Goal: Task Accomplishment & Management: Complete application form

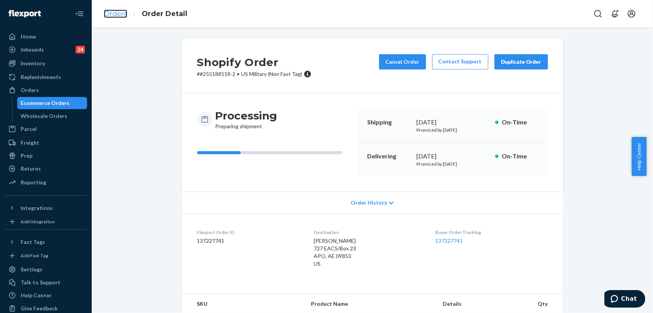
click at [118, 13] on link "Orders" at bounding box center [115, 14] width 23 height 8
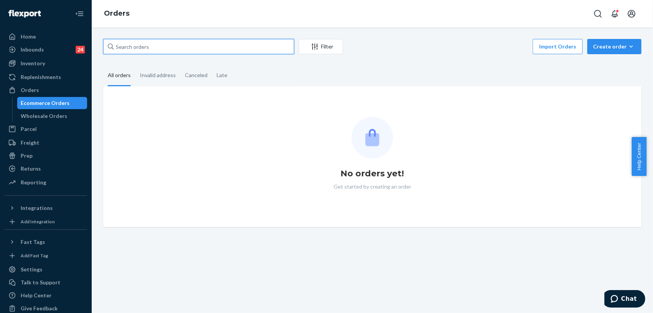
click at [162, 49] on input "text" at bounding box center [198, 46] width 191 height 15
paste input "255353210"
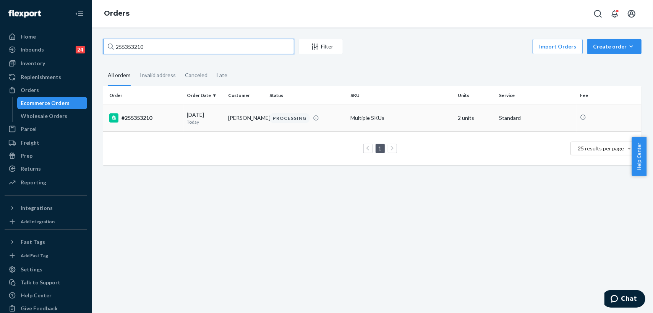
type input "255353210"
click at [256, 119] on td "[PERSON_NAME]" at bounding box center [245, 118] width 41 height 27
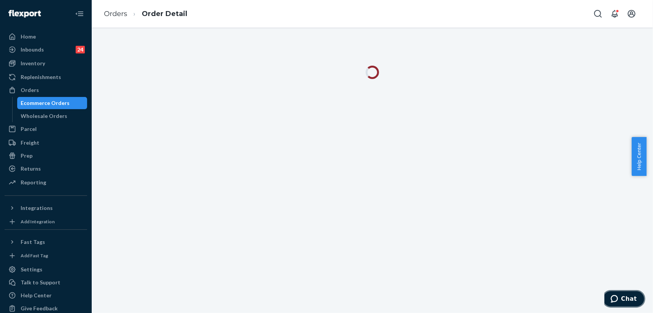
click at [624, 299] on span "Chat" at bounding box center [629, 298] width 16 height 7
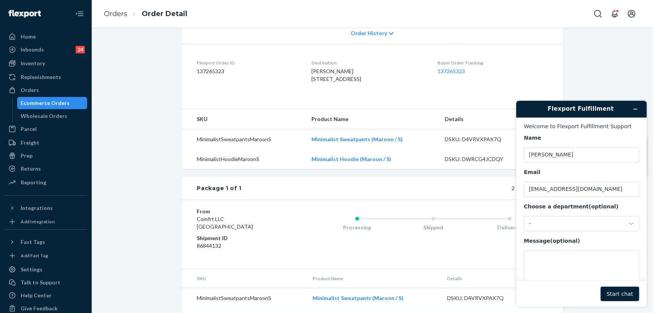
scroll to position [216, 0]
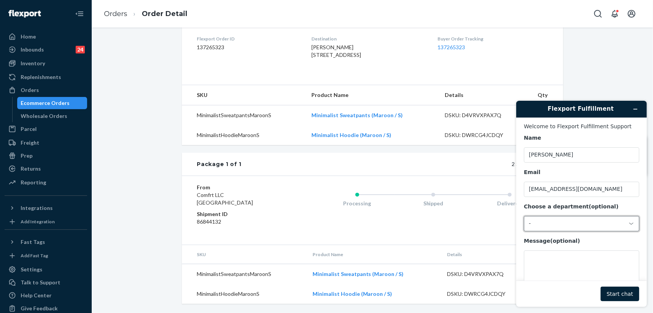
click at [546, 224] on div "-" at bounding box center [576, 223] width 96 height 7
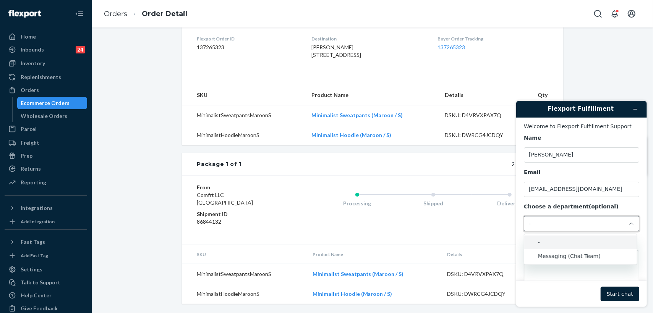
click at [555, 256] on li "Messaging (Chat Team)" at bounding box center [580, 256] width 113 height 14
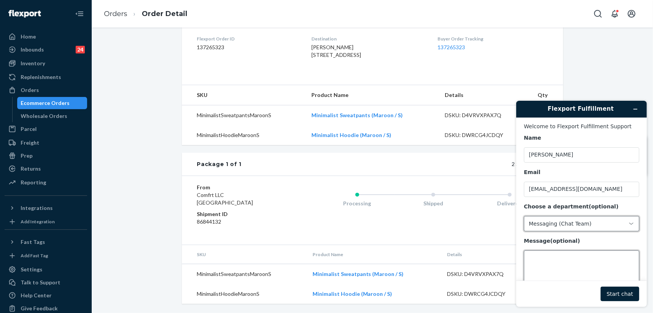
click at [550, 264] on textarea "Message (optional)" at bounding box center [580, 271] width 115 height 43
paste textarea "255353210"
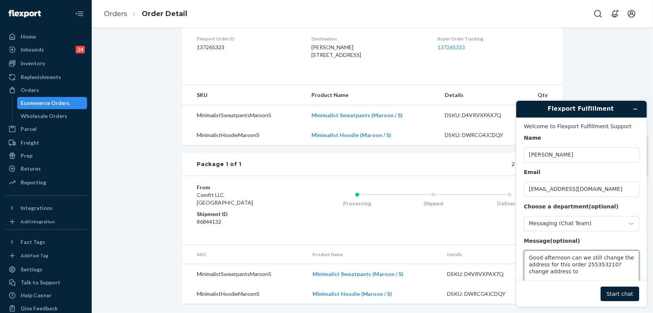
paste textarea "[STREET_ADDRESS]"
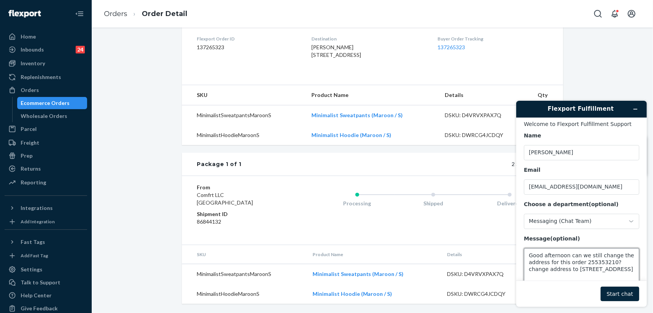
type textarea "Good afternoon can we still change the address for this order 255353210? change…"
click at [625, 296] on button "Start chat" at bounding box center [619, 294] width 39 height 15
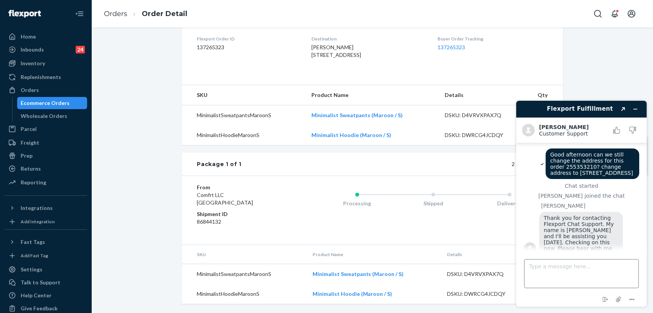
scroll to position [17, 0]
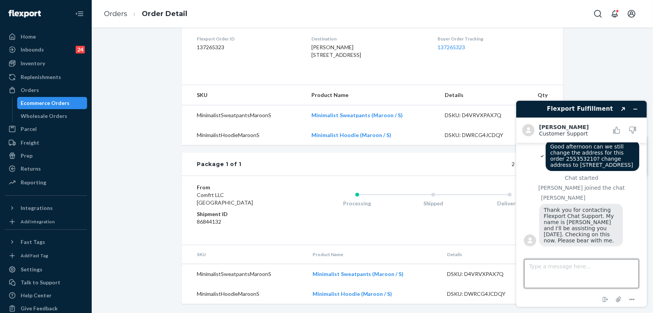
click at [570, 272] on textarea "Type a message here..." at bounding box center [581, 273] width 115 height 29
type textarea "thank you"
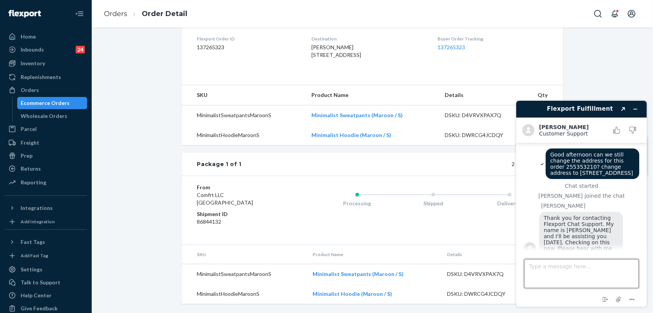
scroll to position [123, 0]
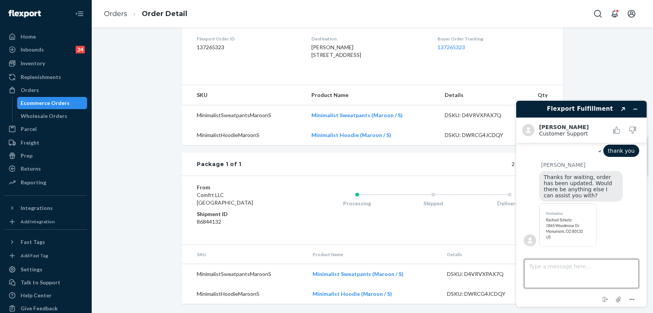
click at [572, 268] on textarea "Type a message here..." at bounding box center [581, 273] width 115 height 29
type textarea "Thank you so much"
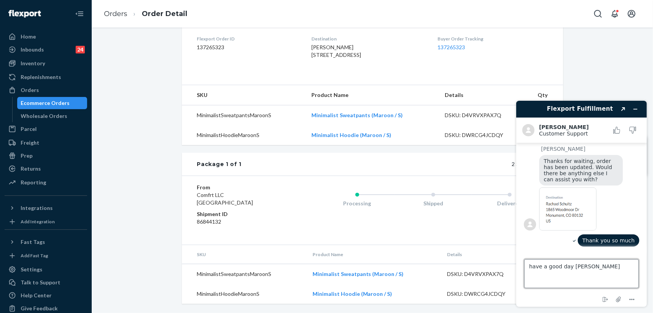
type textarea "have a good day [PERSON_NAME]"
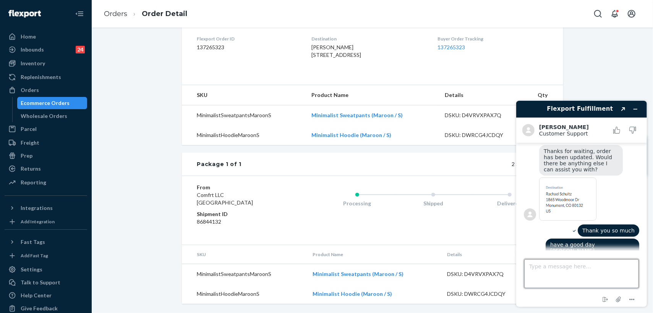
scroll to position [154, 0]
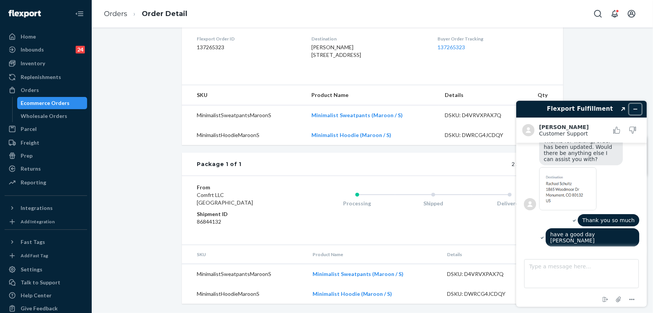
click at [634, 107] on icon "Minimize widget" at bounding box center [634, 108] width 5 height 5
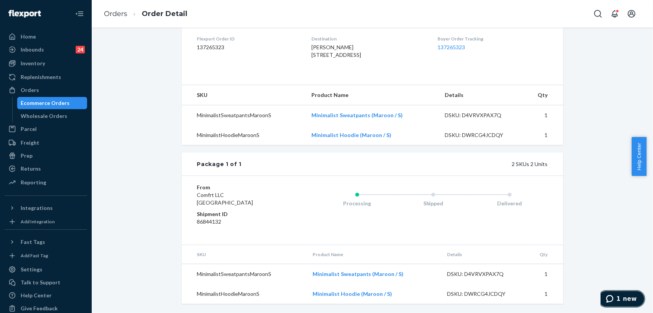
click at [616, 302] on span "1 new" at bounding box center [611, 299] width 11 height 8
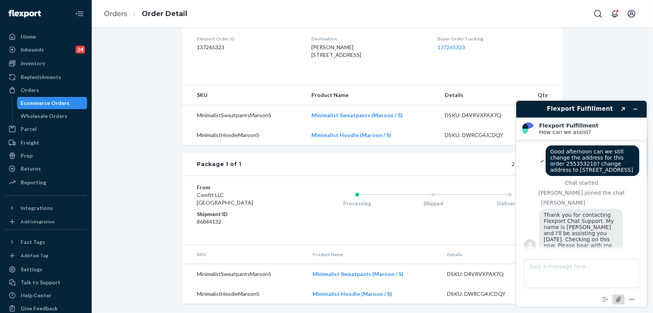
scroll to position [255, 0]
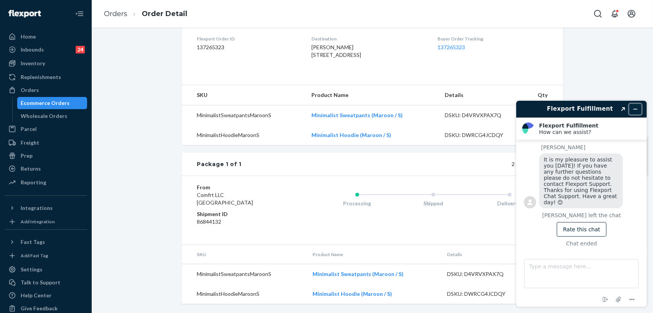
click at [633, 110] on icon "Minimize widget" at bounding box center [634, 108] width 5 height 5
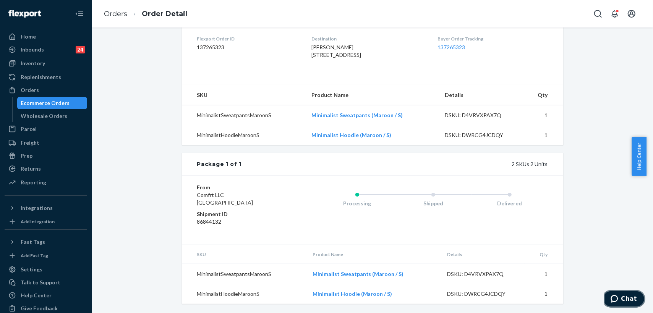
scroll to position [89, 0]
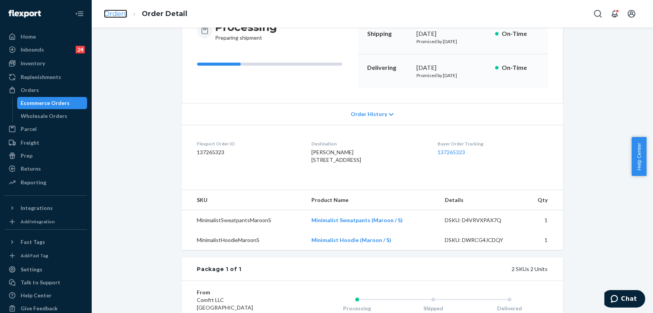
click at [117, 16] on link "Orders" at bounding box center [115, 14] width 23 height 8
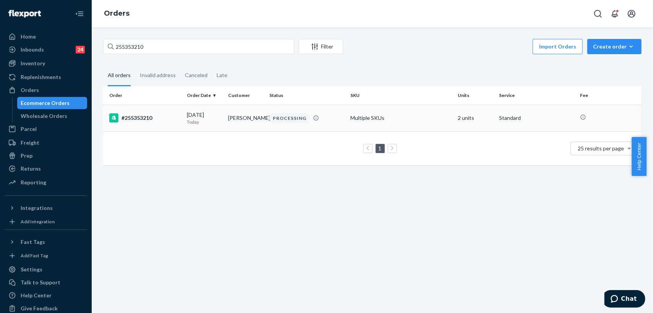
click at [259, 120] on td "[PERSON_NAME]" at bounding box center [245, 118] width 41 height 27
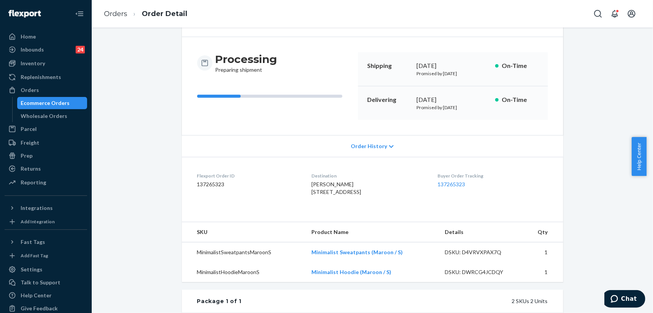
scroll to position [42, 0]
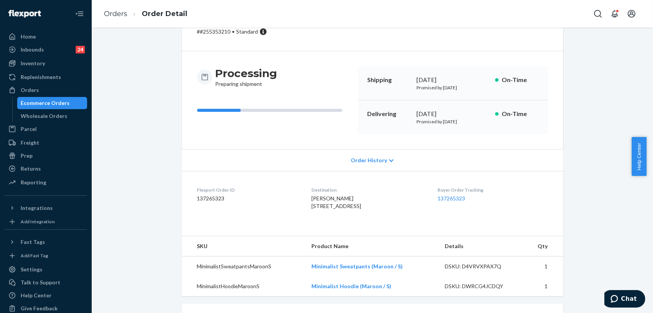
click at [117, 18] on li "Orders" at bounding box center [115, 14] width 23 height 10
click at [118, 16] on link "Orders" at bounding box center [115, 14] width 23 height 8
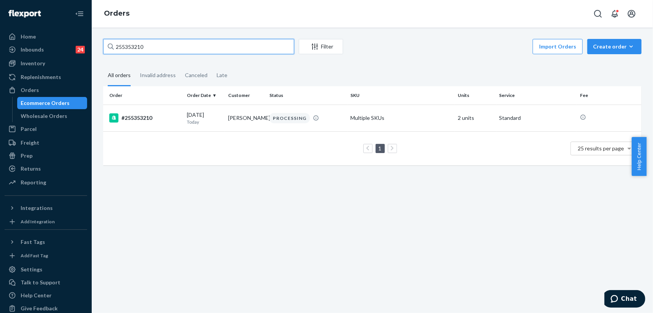
drag, startPoint x: 128, startPoint y: 49, endPoint x: 98, endPoint y: 48, distance: 30.2
click at [98, 48] on div "255353210 Filter Import Orders Create order Ecommerce order Removal order All o…" at bounding box center [372, 106] width 550 height 134
paste input "137562"
type input "255137562"
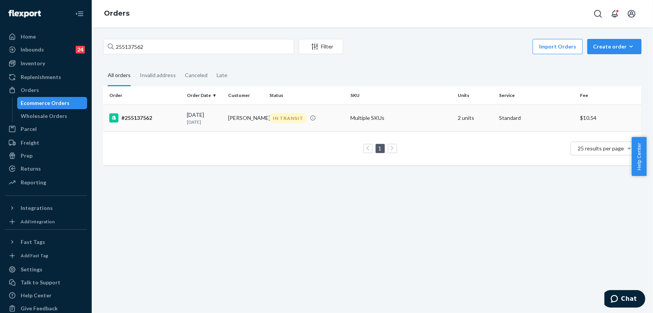
click at [228, 118] on td "[PERSON_NAME]" at bounding box center [245, 118] width 41 height 27
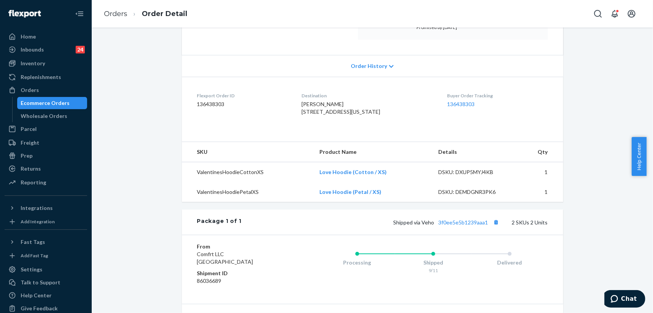
scroll to position [170, 0]
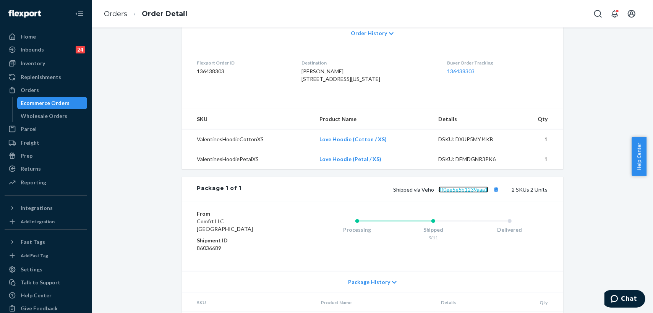
click at [466, 193] on link "3f0ee5e5b1239aaa1" at bounding box center [464, 189] width 50 height 6
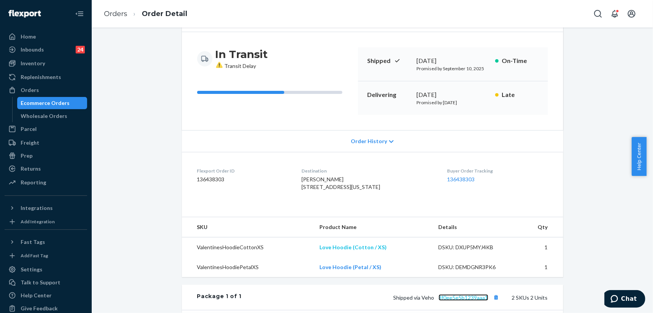
scroll to position [0, 0]
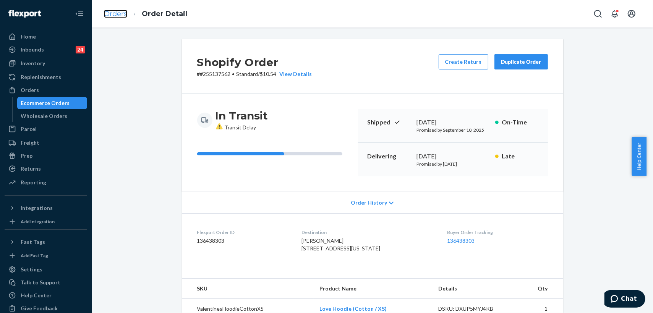
click at [112, 14] on link "Orders" at bounding box center [115, 14] width 23 height 8
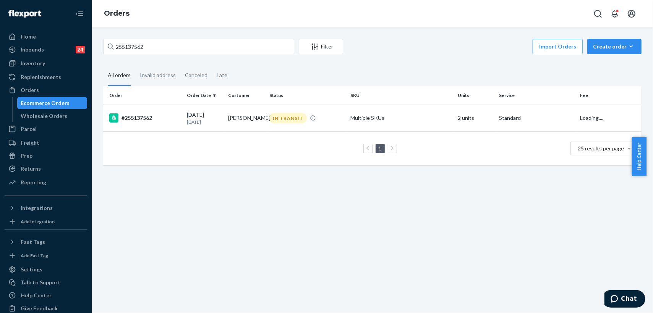
drag, startPoint x: 177, startPoint y: 57, endPoint x: 144, endPoint y: 51, distance: 34.2
click at [176, 57] on div "255137562 Filter Import Orders Create order Ecommerce order Removal order All o…" at bounding box center [372, 106] width 550 height 134
drag, startPoint x: 154, startPoint y: 50, endPoint x: 102, endPoint y: 47, distance: 51.7
click at [102, 47] on div "255137562 Filter Import Orders Create order Ecommerce order Removal order All o…" at bounding box center [372, 106] width 550 height 134
paste input "352011"
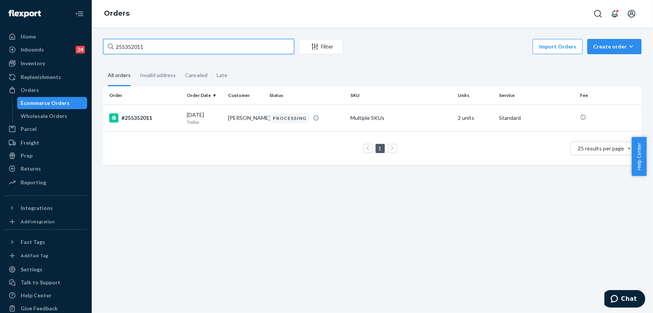
drag, startPoint x: 150, startPoint y: 46, endPoint x: 112, endPoint y: 42, distance: 37.6
click at [112, 42] on div "255352011" at bounding box center [198, 46] width 191 height 15
paste input "07749"
type input "255307749"
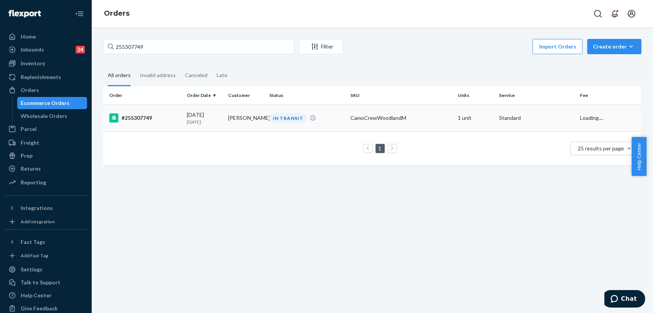
click at [223, 119] on td "[DATE] [DATE]" at bounding box center [204, 118] width 41 height 27
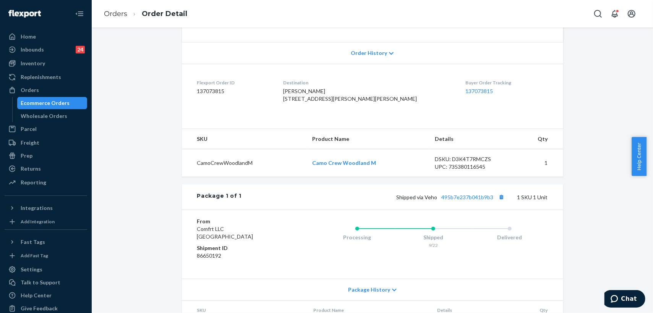
scroll to position [170, 0]
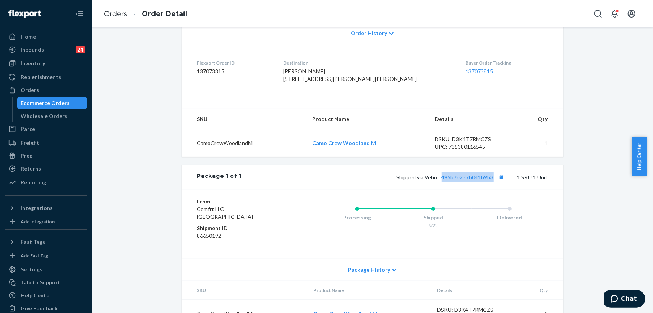
drag, startPoint x: 436, startPoint y: 194, endPoint x: 491, endPoint y: 194, distance: 55.0
click at [491, 181] on span "Shipped via Veho 495b7e237b041b9b3" at bounding box center [452, 177] width 110 height 6
copy link "495b7e237b041b9b3"
drag, startPoint x: 303, startPoint y: 79, endPoint x: 323, endPoint y: 95, distance: 25.6
click at [323, 83] on div "[PERSON_NAME] [STREET_ADDRESS][PERSON_NAME][PERSON_NAME]" at bounding box center [368, 75] width 170 height 15
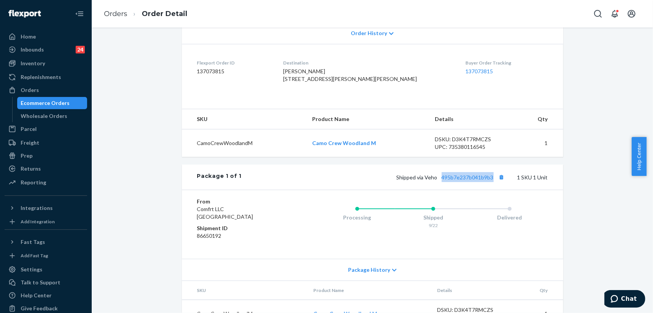
copy span "[STREET_ADDRESS][PERSON_NAME][PERSON_NAME]"
click at [118, 10] on link "Orders" at bounding box center [115, 14] width 23 height 8
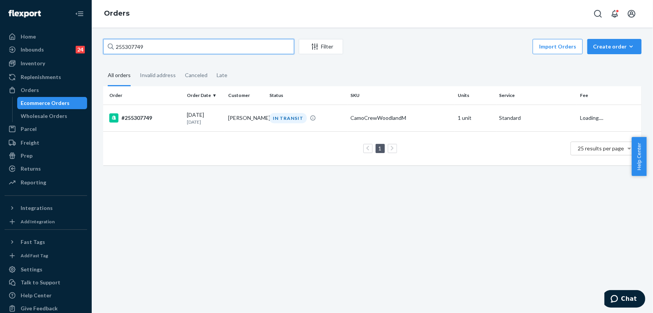
drag, startPoint x: 202, startPoint y: 47, endPoint x: 110, endPoint y: 47, distance: 92.5
click at [110, 47] on div "255307749" at bounding box center [198, 46] width 191 height 15
paste input "250238"
type input "255250238"
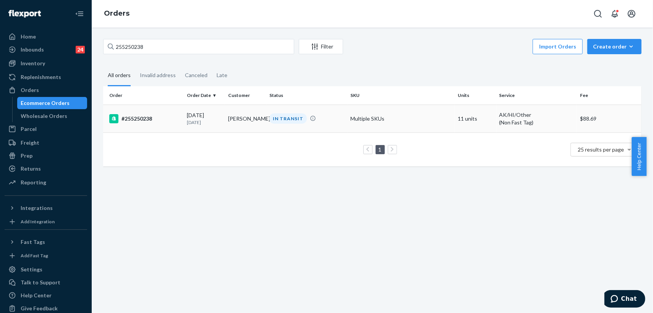
click at [262, 122] on td "[PERSON_NAME]" at bounding box center [245, 119] width 41 height 28
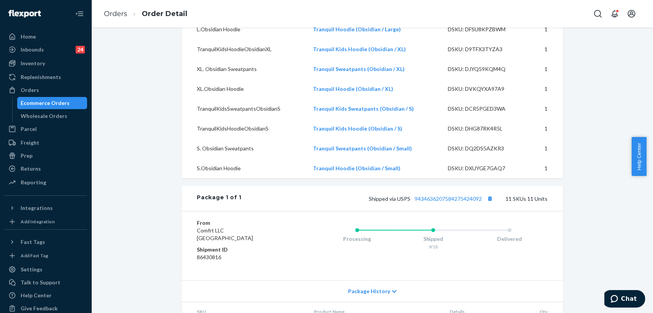
scroll to position [509, 0]
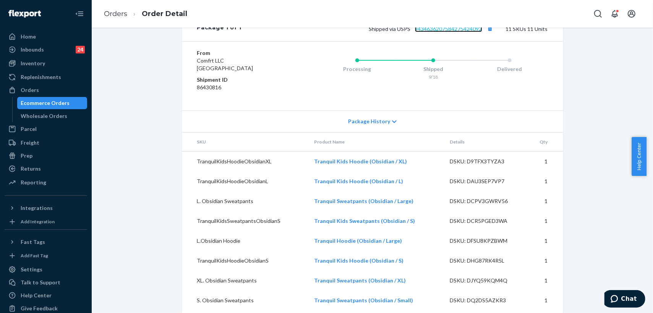
click at [437, 32] on link "9434636207584275424092" at bounding box center [448, 29] width 67 height 6
click at [115, 17] on link "Orders" at bounding box center [115, 14] width 23 height 8
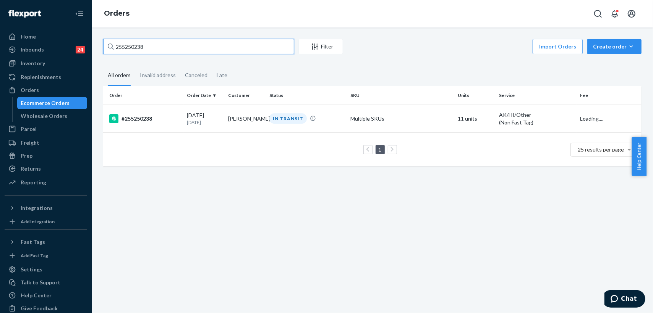
drag, startPoint x: 151, startPoint y: 44, endPoint x: 111, endPoint y: 47, distance: 40.2
click at [111, 47] on div "255250238" at bounding box center [198, 46] width 191 height 15
paste input "115503"
type input "255115503"
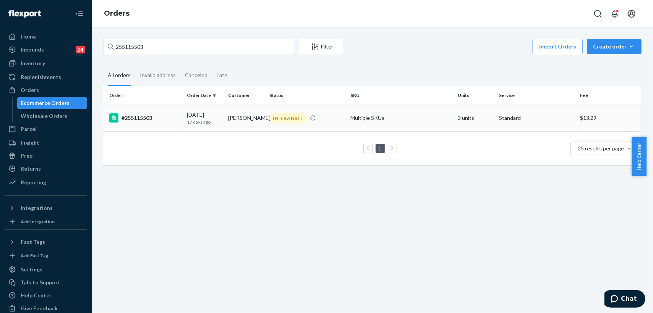
click at [247, 120] on td "[PERSON_NAME]" at bounding box center [245, 118] width 41 height 27
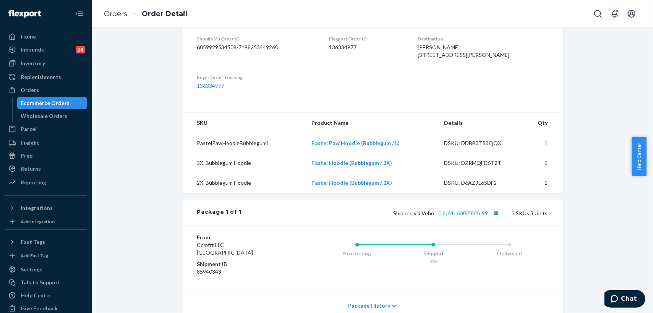
scroll to position [85, 0]
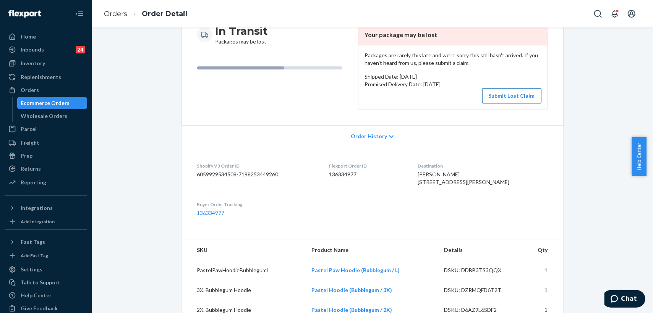
click at [497, 93] on button "Submit Lost Claim" at bounding box center [511, 95] width 59 height 15
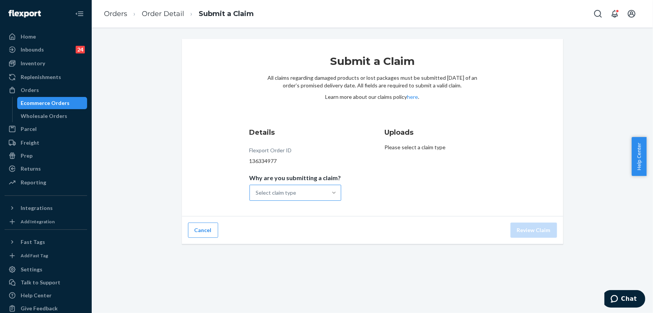
click at [327, 192] on div at bounding box center [334, 193] width 14 height 8
click at [257, 192] on input "Why are you submitting a claim? Select claim type" at bounding box center [256, 193] width 1 height 8
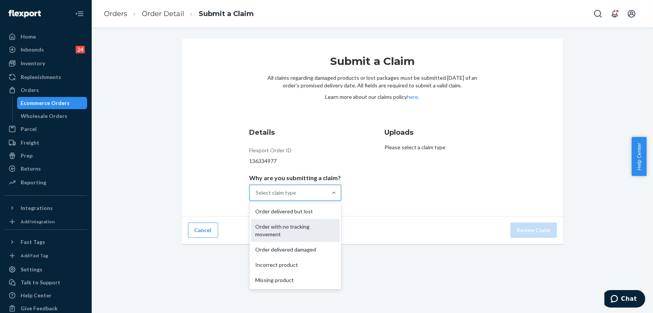
click at [288, 236] on div "Order with no tracking movement" at bounding box center [295, 230] width 89 height 23
click at [257, 197] on input "Why are you submitting a claim? option Order with no tracking movement focused,…" at bounding box center [256, 193] width 1 height 8
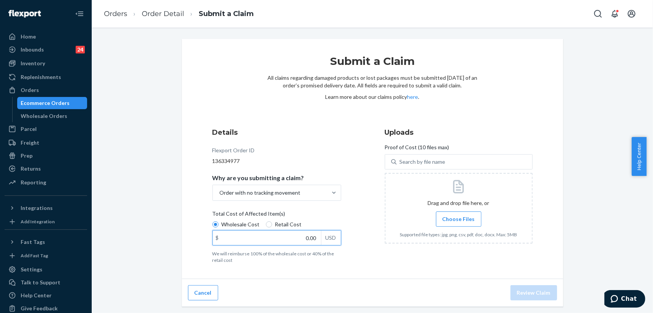
click at [293, 239] on input "0.00" at bounding box center [267, 238] width 108 height 15
type input "119.00"
click at [357, 199] on div "Details Flexport Order ID 136334977 Why are you submitting a claim? Order with …" at bounding box center [372, 196] width 320 height 136
click at [454, 222] on span "Choose Files" at bounding box center [458, 219] width 32 height 8
click at [458, 222] on input "Choose Files" at bounding box center [458, 219] width 0 height 8
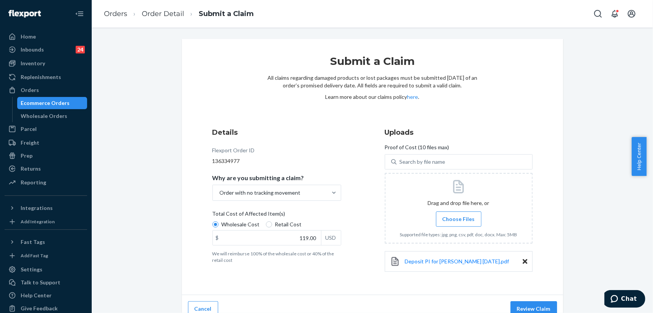
click at [442, 219] on span "Choose Files" at bounding box center [458, 219] width 32 height 8
click at [458, 219] on input "Choose Files" at bounding box center [458, 219] width 0 height 8
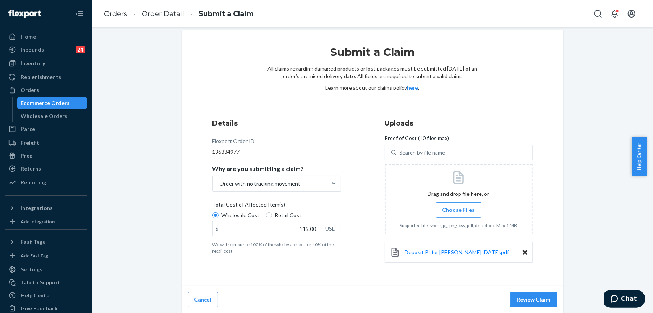
scroll to position [9, 0]
click at [460, 211] on span "Choose Files" at bounding box center [458, 210] width 32 height 8
click at [459, 211] on input "Choose Files" at bounding box center [458, 210] width 0 height 8
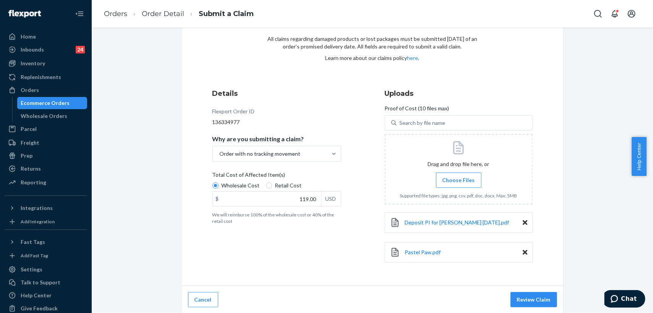
scroll to position [39, 0]
click at [536, 296] on button "Review Claim" at bounding box center [533, 299] width 47 height 15
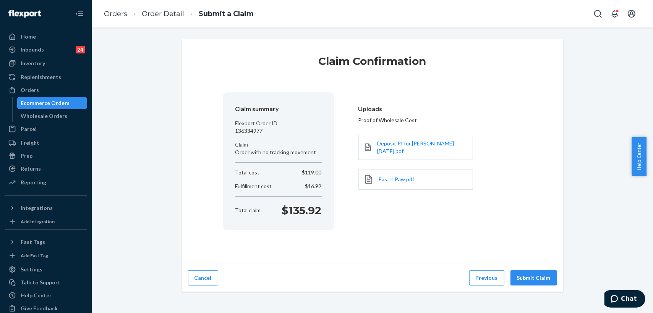
scroll to position [0, 0]
click at [532, 277] on button "Submit Claim" at bounding box center [533, 277] width 47 height 15
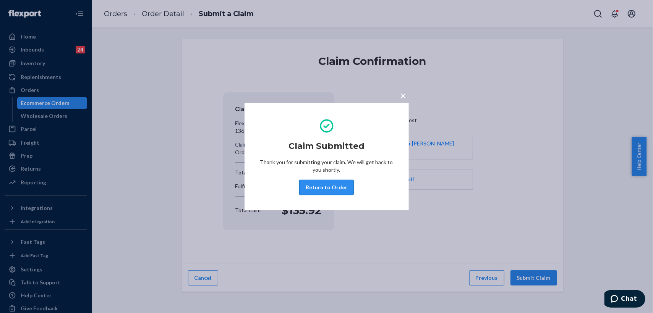
click at [333, 185] on button "Return to Order" at bounding box center [326, 187] width 55 height 15
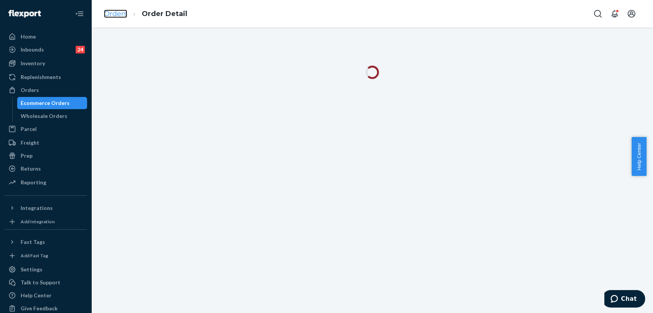
click at [122, 15] on link "Orders" at bounding box center [115, 14] width 23 height 8
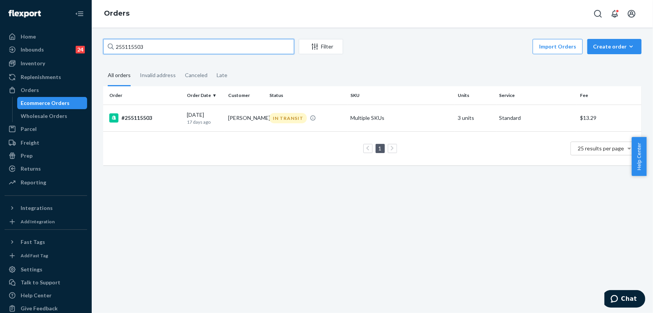
drag, startPoint x: 225, startPoint y: 45, endPoint x: 101, endPoint y: 43, distance: 124.2
click at [101, 43] on div "255115503 Filter Import Orders Create order Ecommerce order Removal order All o…" at bounding box center [372, 106] width 550 height 134
paste input "286080"
type input "255286080"
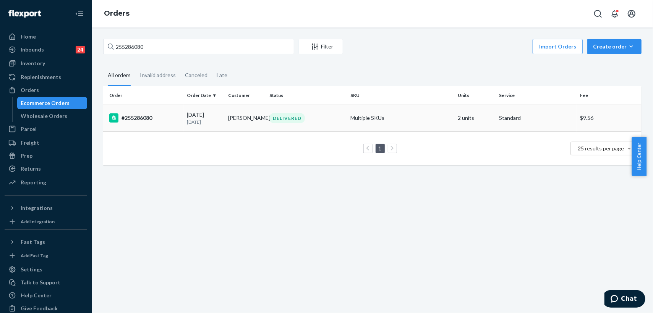
click at [262, 117] on td "[PERSON_NAME]" at bounding box center [245, 118] width 41 height 27
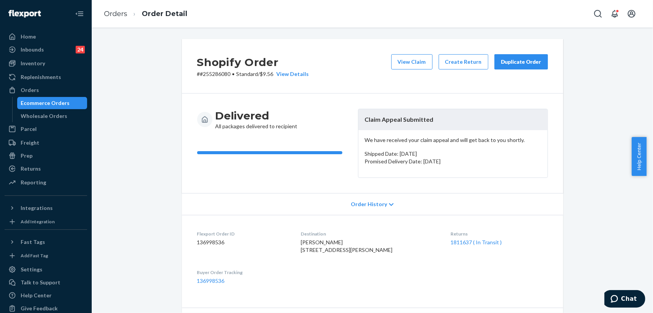
click at [511, 59] on div "Duplicate Order" at bounding box center [521, 62] width 40 height 8
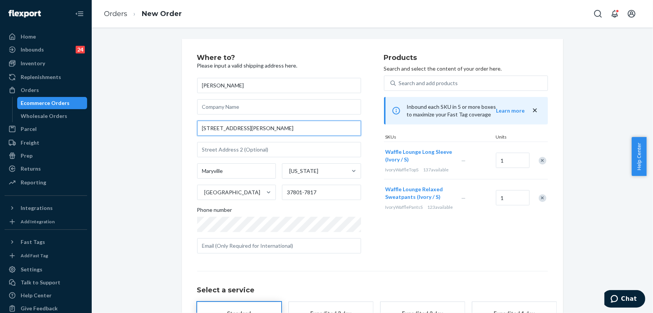
drag, startPoint x: 249, startPoint y: 129, endPoint x: 175, endPoint y: 130, distance: 74.5
click at [176, 130] on div "Where to? Please input a valid shipping address here. [PERSON_NAME] [STREET_ADD…" at bounding box center [372, 212] width 393 height 347
paste input "[GEOGRAPHIC_DATA][US_STATE]"
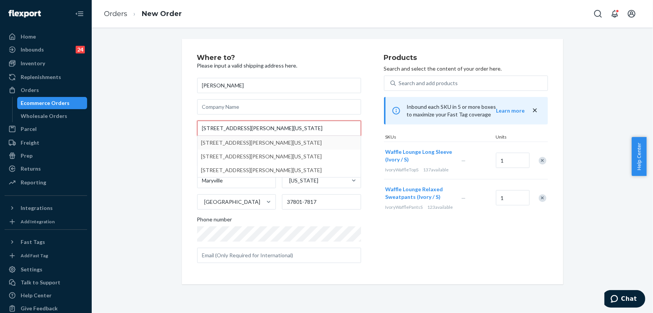
type input "[STREET_ADDRESS][PERSON_NAME][US_STATE]"
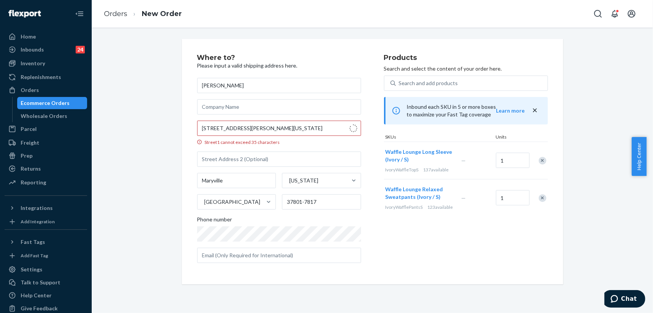
type input "37801"
type input "[STREET_ADDRESS][PERSON_NAME]"
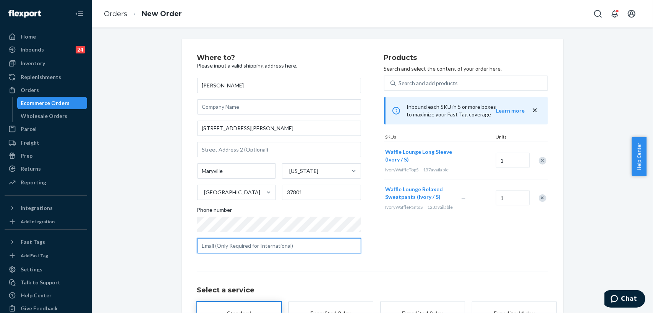
click at [248, 247] on input "text" at bounding box center [279, 245] width 164 height 15
paste input "[EMAIL_ADDRESS][DOMAIN_NAME]"
type input "[EMAIL_ADDRESS][DOMAIN_NAME]"
click at [541, 201] on div "Remove Item" at bounding box center [543, 198] width 8 height 8
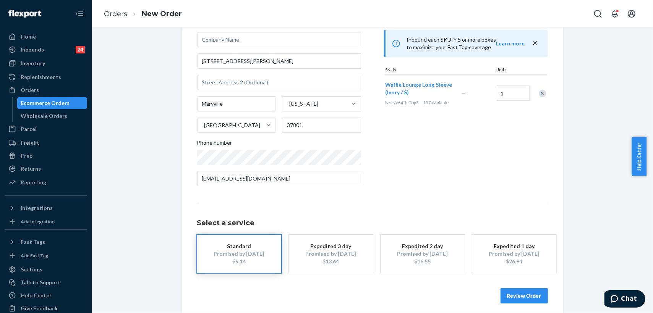
scroll to position [73, 0]
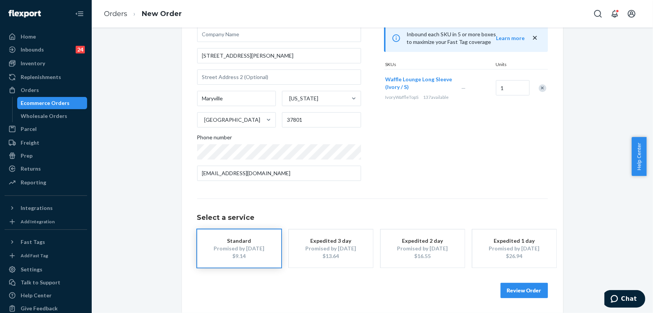
click at [520, 293] on button "Review Order" at bounding box center [523, 290] width 47 height 15
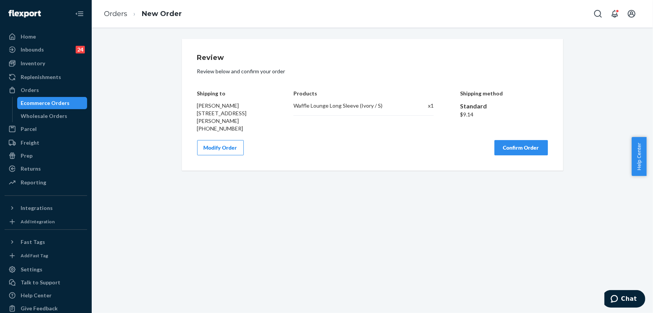
scroll to position [0, 0]
drag, startPoint x: 515, startPoint y: 149, endPoint x: 505, endPoint y: 154, distance: 10.3
click at [515, 149] on button "Confirm Order" at bounding box center [520, 147] width 53 height 15
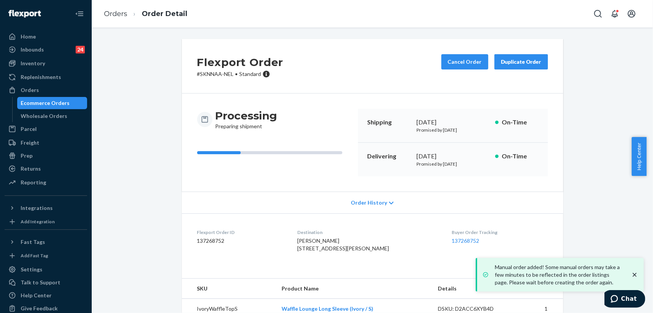
scroll to position [30, 0]
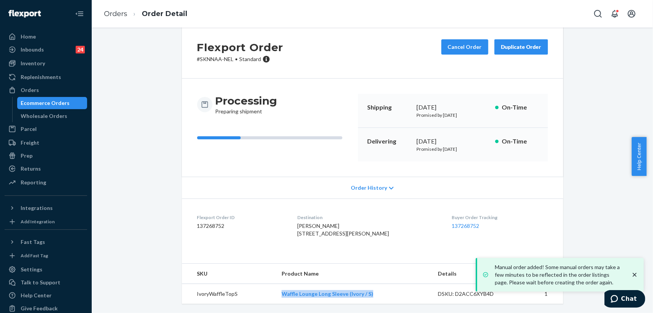
drag, startPoint x: 375, startPoint y: 293, endPoint x: 274, endPoint y: 296, distance: 100.9
click at [275, 296] on td "Waffle Lounge Long Sleeve (Ivory / S)" at bounding box center [353, 294] width 157 height 20
copy link "Waffle Lounge Long Sleeve (Ivory / S)"
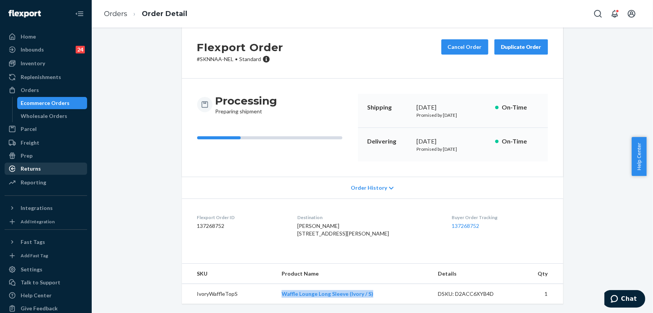
click at [37, 170] on div "Returns" at bounding box center [31, 169] width 20 height 8
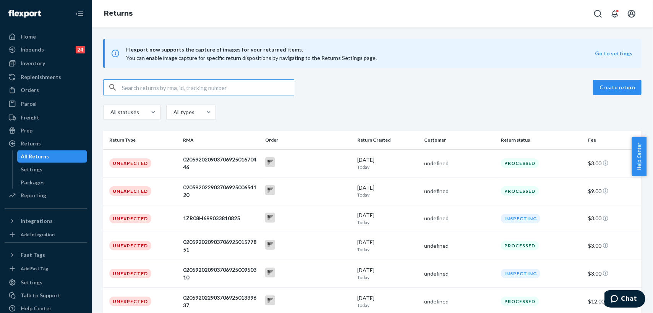
click at [155, 87] on input "text" at bounding box center [208, 87] width 172 height 15
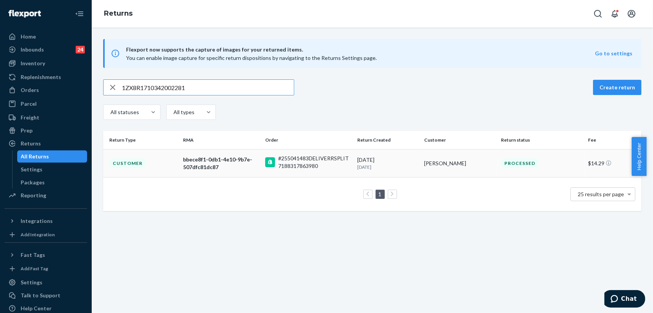
type input "1ZX8R1710342002281"
click at [156, 162] on td "Customer" at bounding box center [141, 163] width 77 height 28
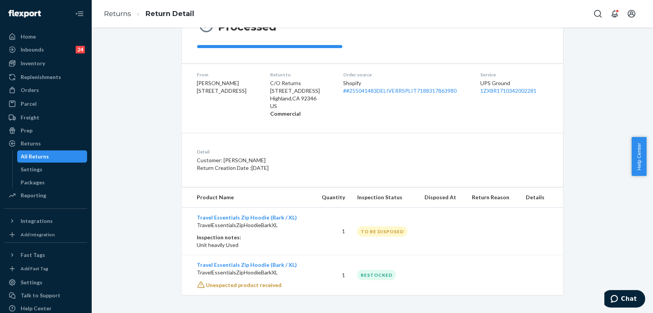
scroll to position [92, 0]
click at [113, 13] on link "Returns" at bounding box center [117, 14] width 27 height 8
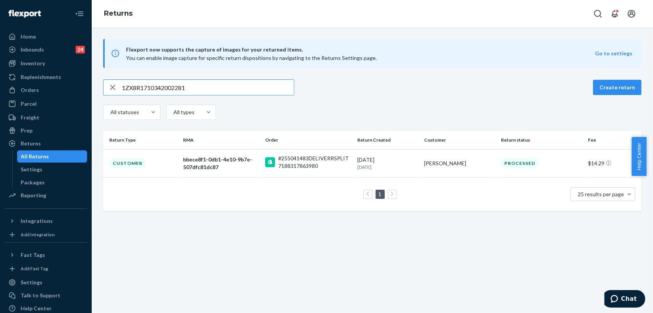
drag, startPoint x: 203, startPoint y: 87, endPoint x: 118, endPoint y: 80, distance: 84.7
click at [118, 80] on div "1ZX8R1710342002281" at bounding box center [199, 87] width 190 height 15
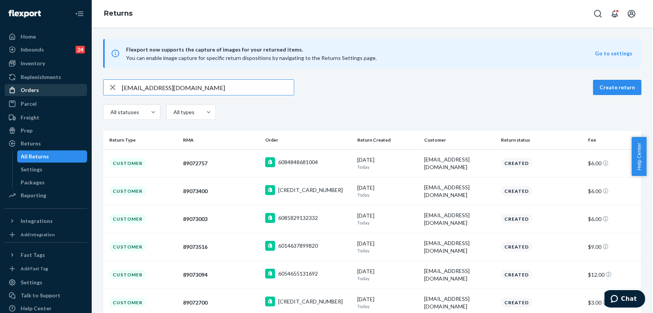
type input "[EMAIL_ADDRESS][DOMAIN_NAME]"
click at [34, 91] on div "Orders" at bounding box center [30, 90] width 18 height 8
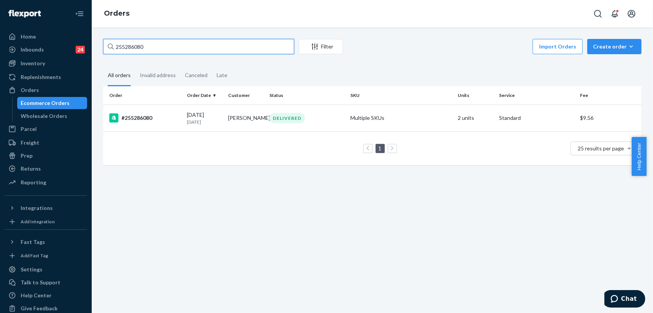
drag, startPoint x: 161, startPoint y: 44, endPoint x: 110, endPoint y: 40, distance: 51.3
click at [110, 40] on div "255286080" at bounding box center [198, 46] width 191 height 15
paste input "[EMAIL_ADDRESS][DOMAIN_NAME]"
type input "[EMAIL_ADDRESS][DOMAIN_NAME]"
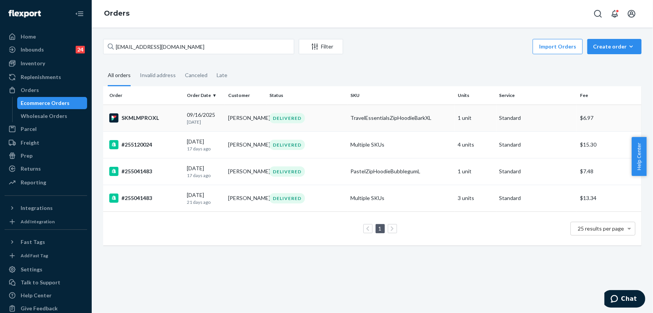
click at [319, 121] on div "DELIVERED" at bounding box center [307, 118] width 78 height 10
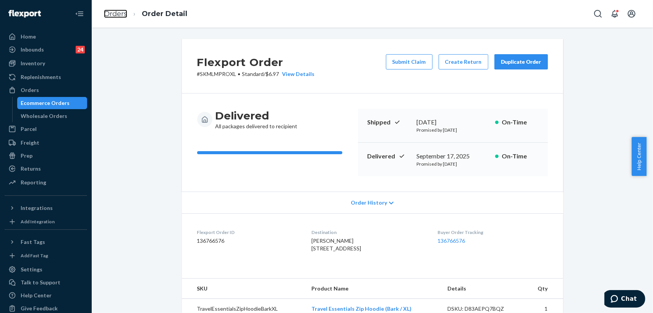
drag, startPoint x: 113, startPoint y: 13, endPoint x: 119, endPoint y: 31, distance: 19.1
click at [113, 13] on link "Orders" at bounding box center [115, 14] width 23 height 8
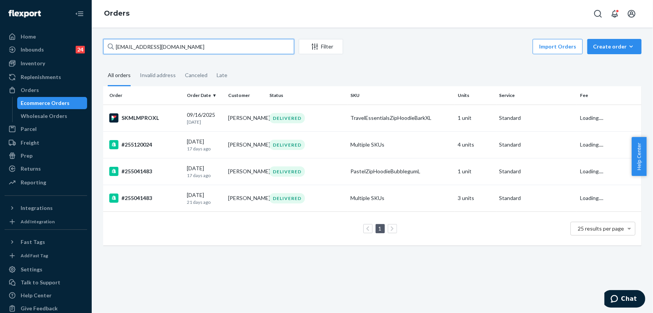
drag, startPoint x: 124, startPoint y: 46, endPoint x: 112, endPoint y: 47, distance: 11.8
click at [112, 47] on div "[EMAIL_ADDRESS][DOMAIN_NAME]" at bounding box center [198, 46] width 191 height 15
drag, startPoint x: 173, startPoint y: 44, endPoint x: 107, endPoint y: 45, distance: 66.5
click at [107, 45] on input "[EMAIL_ADDRESS][DOMAIN_NAME]" at bounding box center [198, 46] width 191 height 15
paste input "255352197"
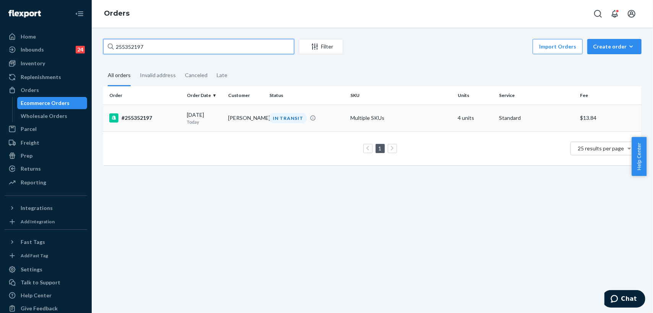
type input "255352197"
click at [221, 117] on td "[DATE] [DATE]" at bounding box center [204, 118] width 41 height 27
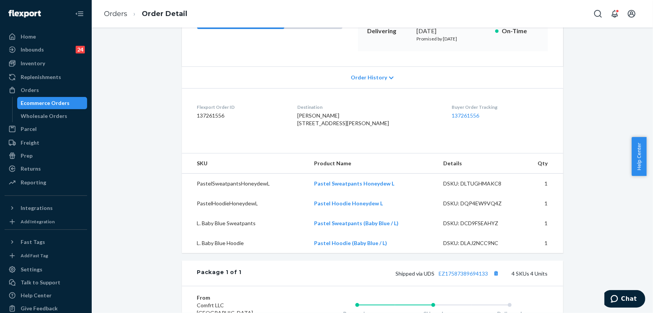
scroll to position [170, 0]
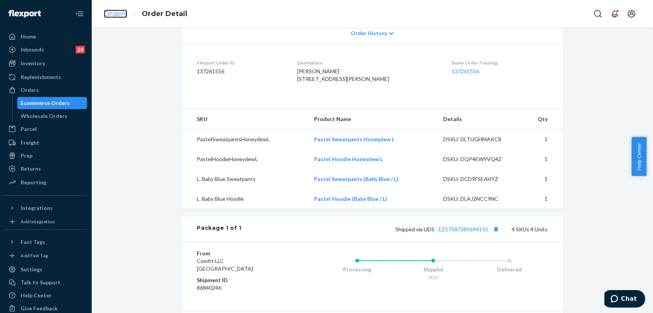
click at [117, 14] on link "Orders" at bounding box center [115, 14] width 23 height 8
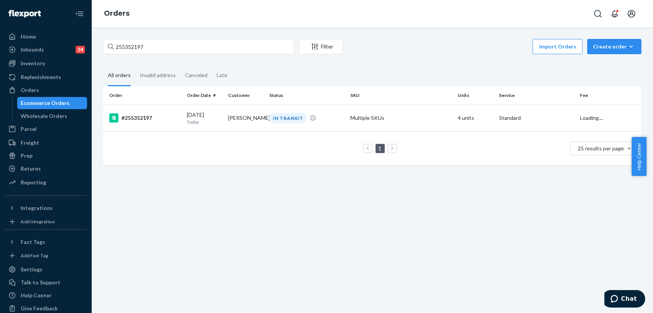
drag, startPoint x: 238, startPoint y: 38, endPoint x: 114, endPoint y: 44, distance: 124.7
click at [113, 44] on div "255352197 Filter Import Orders Create order Ecommerce order Removal order All o…" at bounding box center [372, 171] width 561 height 286
drag, startPoint x: 144, startPoint y: 47, endPoint x: 106, endPoint y: 47, distance: 37.8
click at [106, 47] on input "255352197" at bounding box center [198, 46] width 191 height 15
click at [133, 46] on input "255352197" at bounding box center [198, 46] width 191 height 15
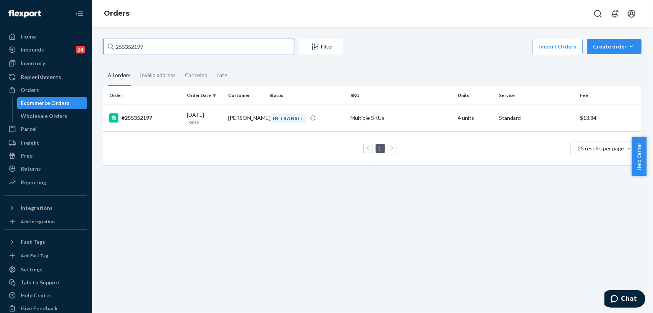
click at [133, 46] on input "255352197" at bounding box center [198, 46] width 191 height 15
paste input "250238"
type input "255250238"
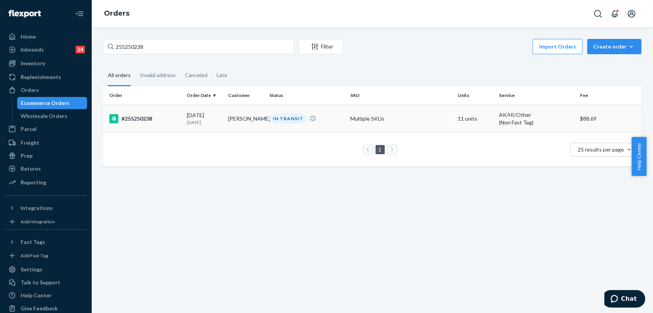
click at [241, 116] on td "[PERSON_NAME]" at bounding box center [245, 119] width 41 height 28
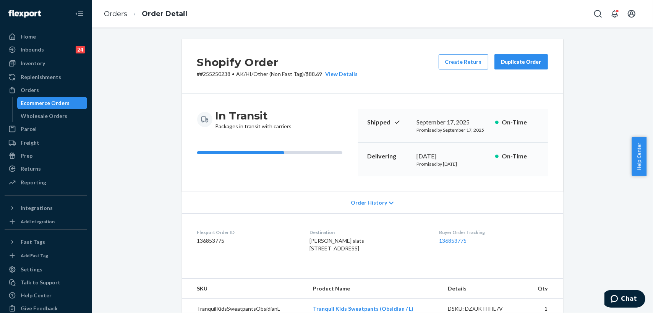
click at [507, 59] on div "Duplicate Order" at bounding box center [521, 62] width 40 height 8
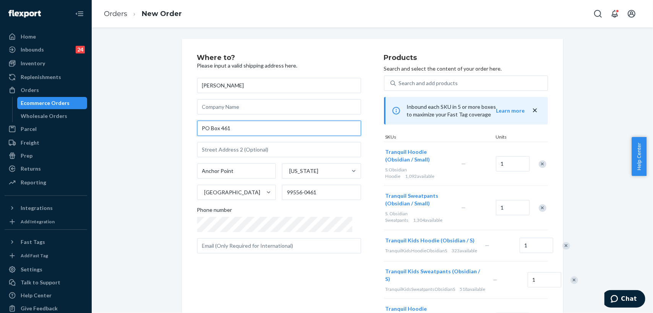
drag, startPoint x: 243, startPoint y: 131, endPoint x: 190, endPoint y: 126, distance: 53.7
paste input "p.o. [STREET_ADDRESS][US_STATE]"
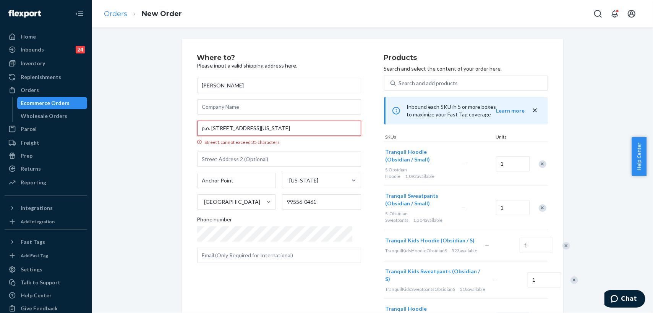
type input "p.o. [STREET_ADDRESS][US_STATE]"
click at [120, 13] on link "Orders" at bounding box center [115, 14] width 23 height 8
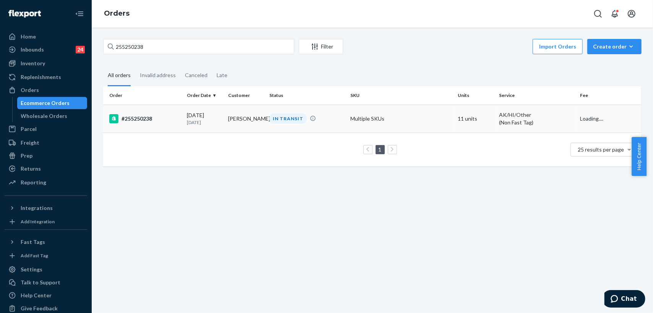
click at [329, 122] on div "IN TRANSIT" at bounding box center [307, 118] width 78 height 10
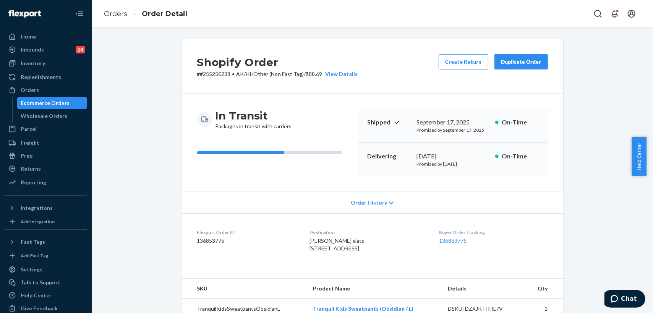
click at [527, 59] on div "Duplicate Order" at bounding box center [521, 62] width 40 height 8
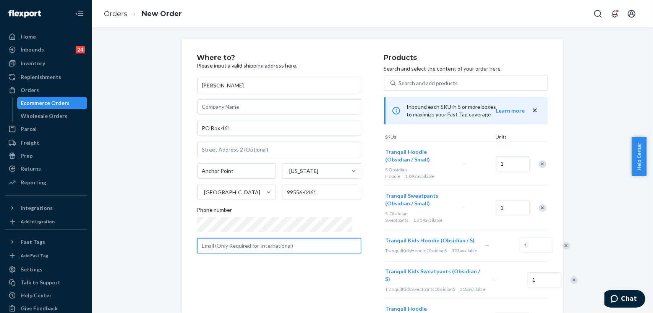
click at [223, 244] on input "text" at bounding box center [279, 245] width 164 height 15
paste input "[EMAIL_ADDRESS][DOMAIN_NAME]"
type input "[EMAIL_ADDRESS][DOMAIN_NAME]"
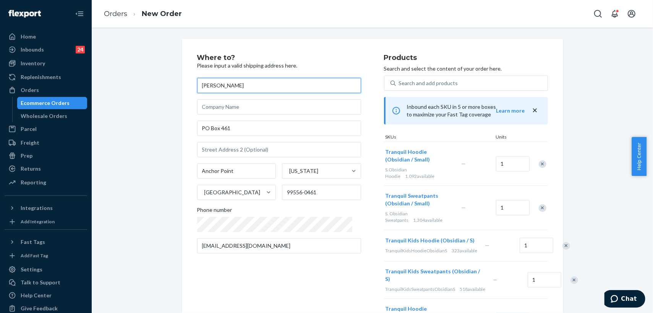
click at [202, 85] on input "[PERSON_NAME]" at bounding box center [279, 85] width 164 height 15
click at [222, 88] on input "[PERSON_NAME] slats" at bounding box center [279, 85] width 164 height 15
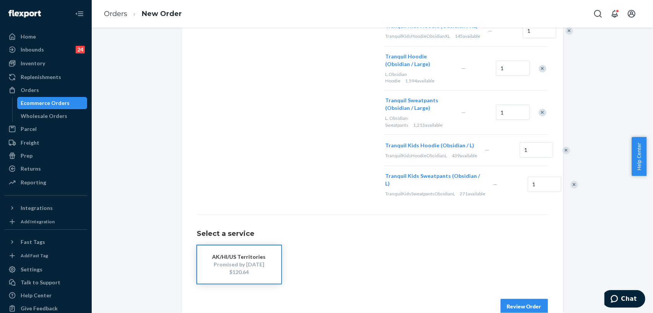
scroll to position [413, 0]
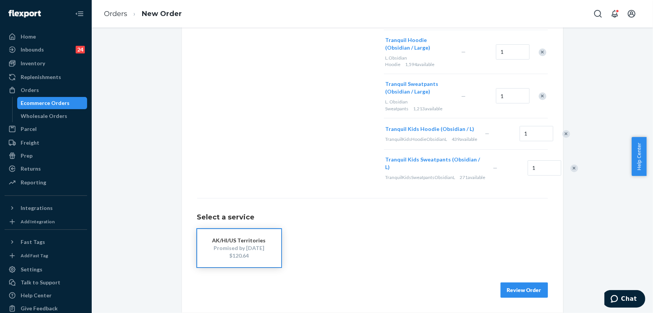
type input "[PERSON_NAME]"
click at [517, 289] on button "Review Order" at bounding box center [523, 290] width 47 height 15
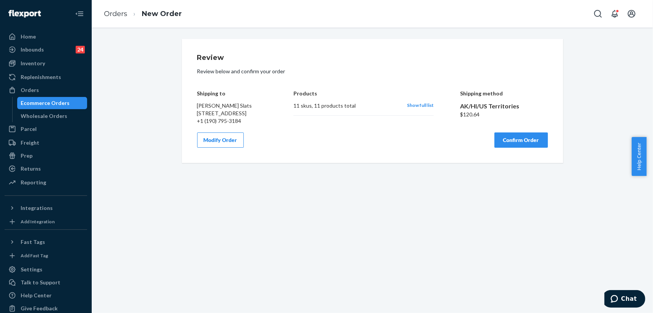
scroll to position [0, 0]
click at [521, 148] on button "Confirm Order" at bounding box center [520, 140] width 53 height 15
